Goal: Check status: Check status

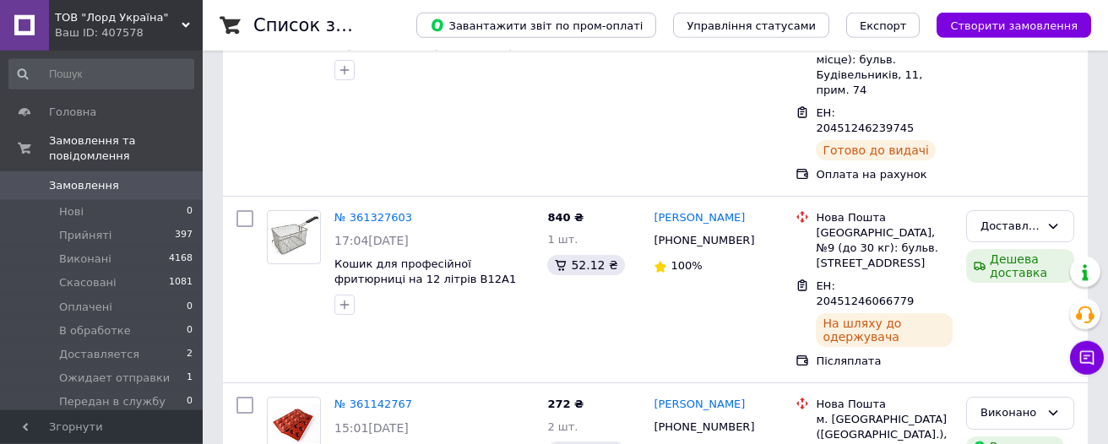
scroll to position [450, 0]
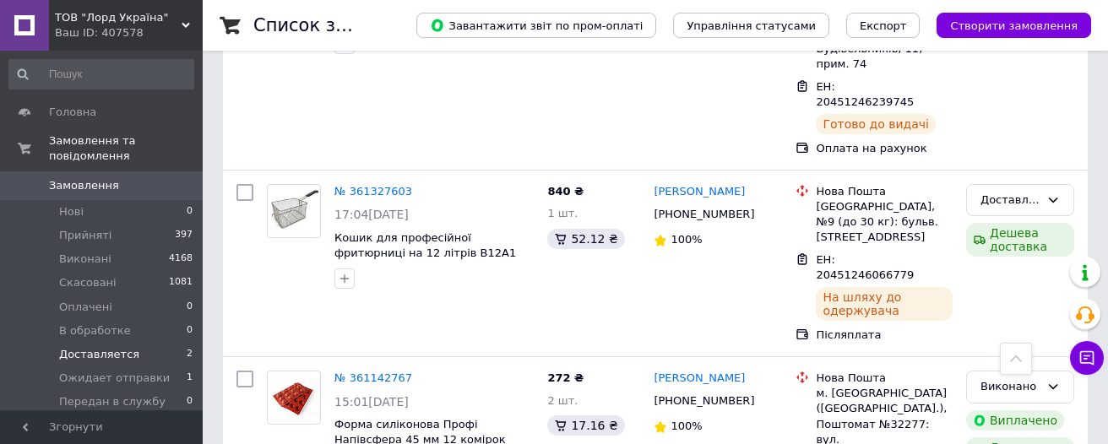
click at [97, 347] on span "Доставляется" at bounding box center [99, 354] width 80 height 15
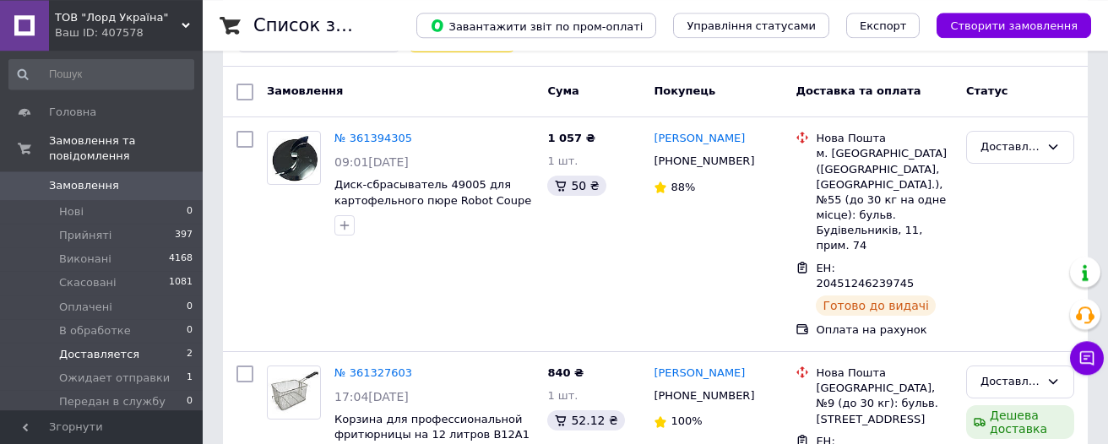
scroll to position [190, 0]
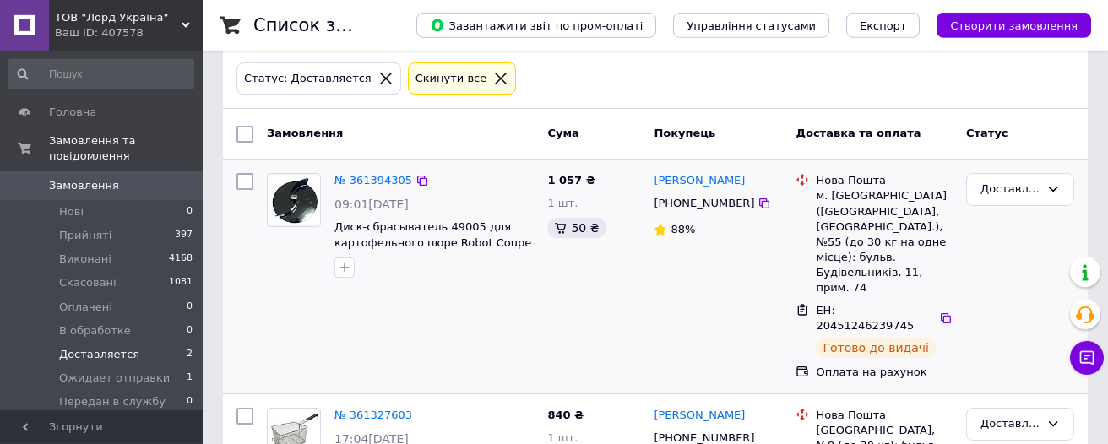
scroll to position [190, 0]
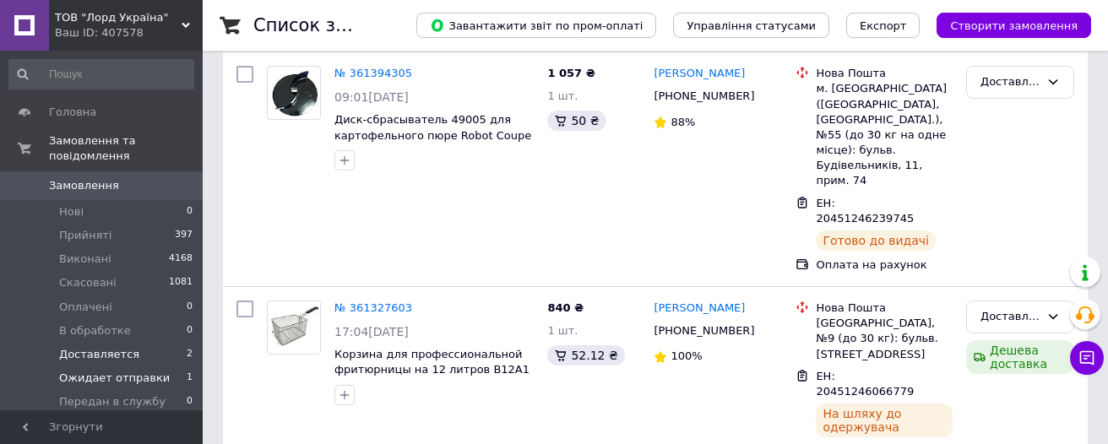
click at [97, 371] on span "Ожидает отправки" at bounding box center [114, 378] width 111 height 15
